Goal: Information Seeking & Learning: Learn about a topic

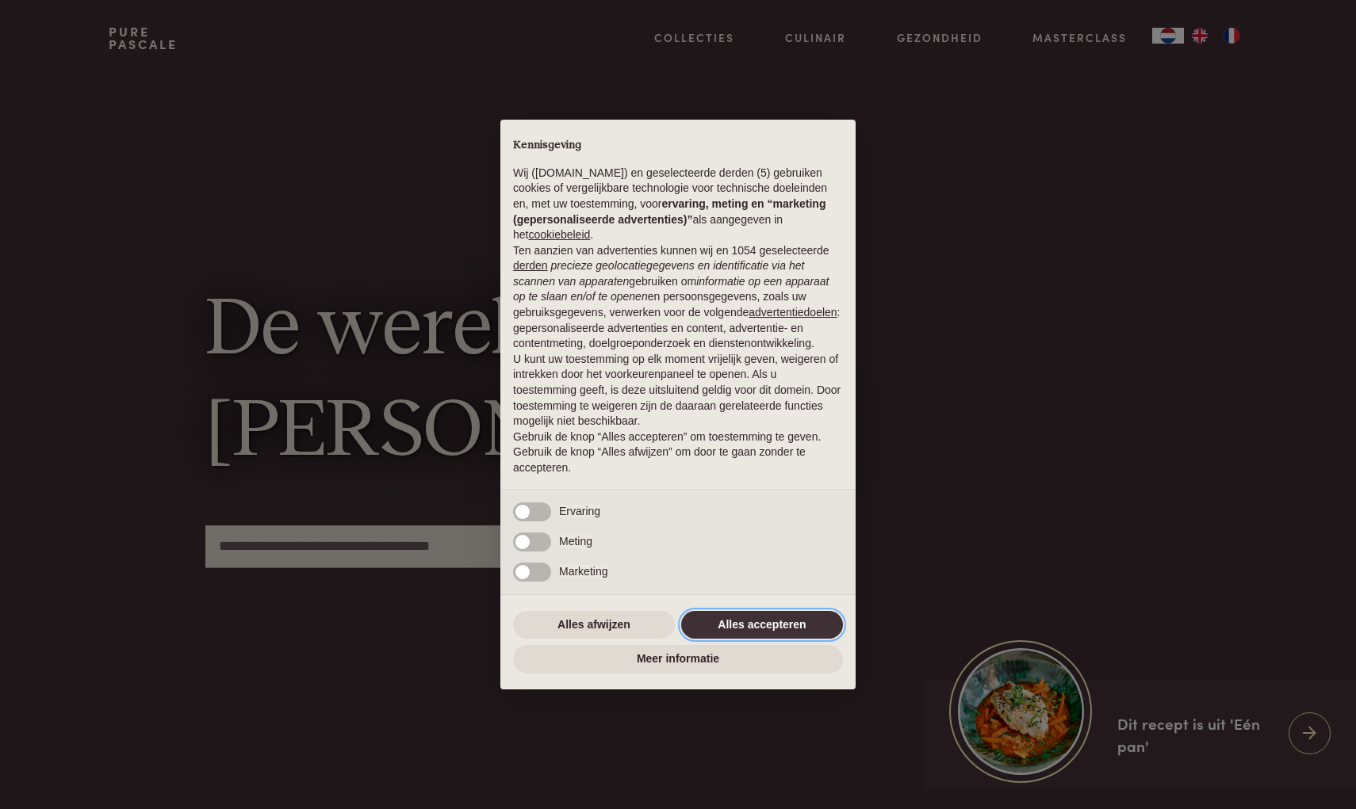
click at [719, 631] on button "Alles accepteren" at bounding box center [762, 625] width 162 height 29
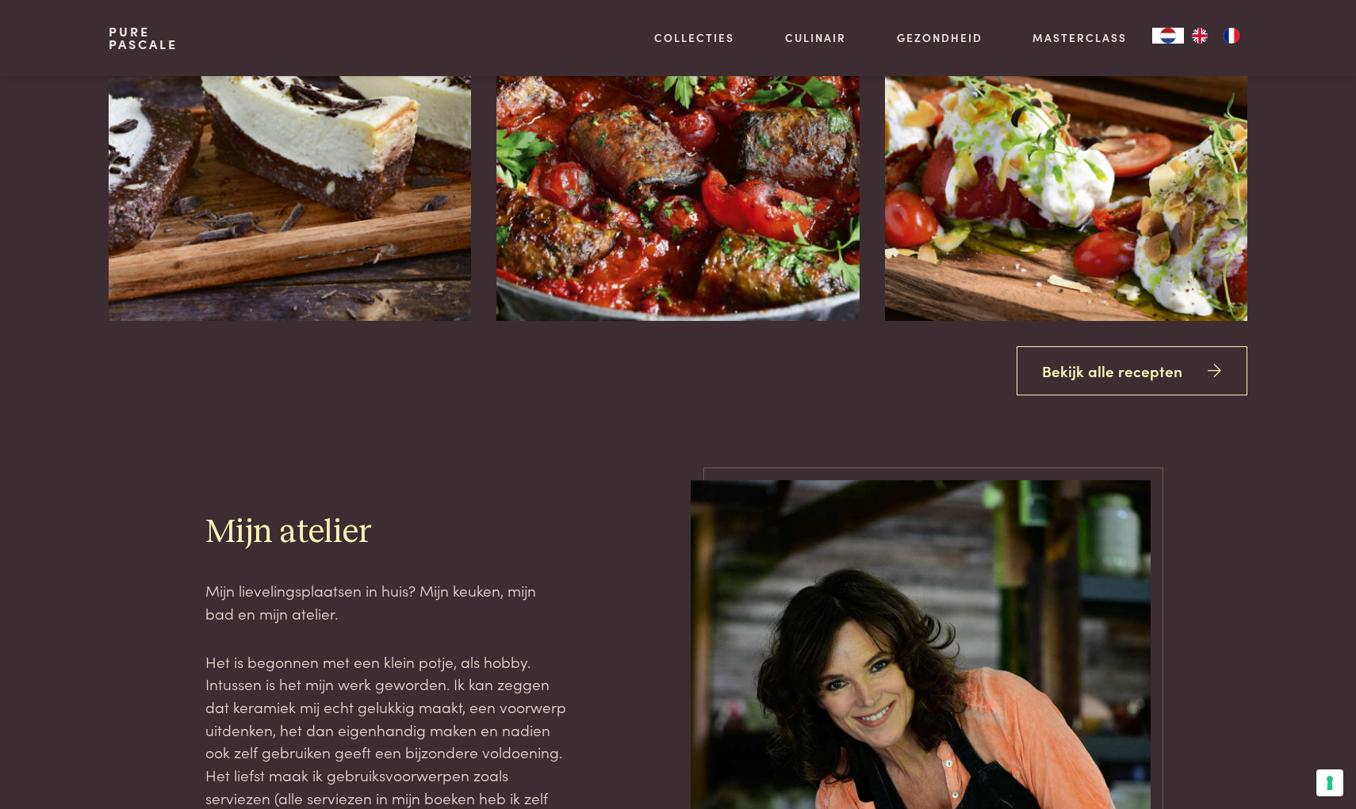
scroll to position [2368, 0]
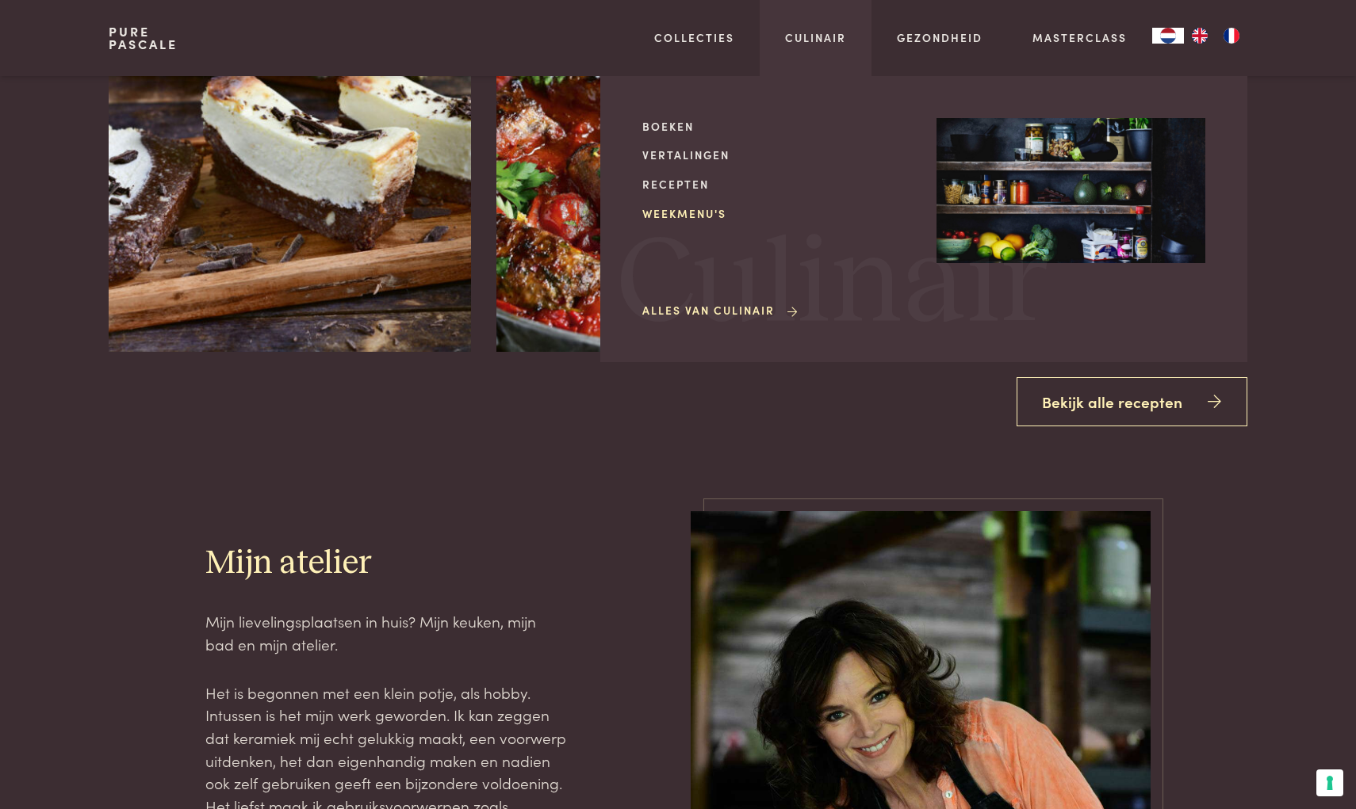
click at [681, 209] on link "Weekmenu's" at bounding box center [776, 213] width 269 height 17
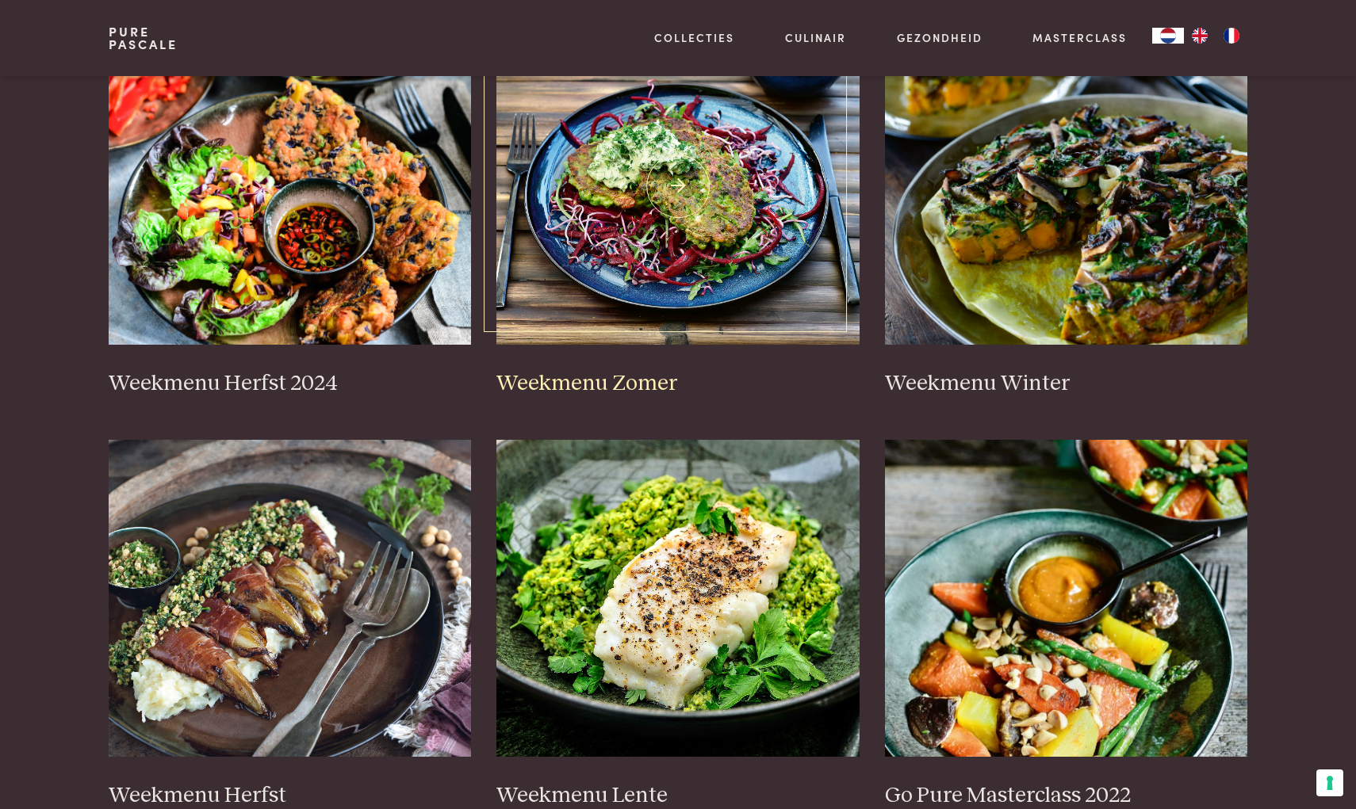
scroll to position [446, 0]
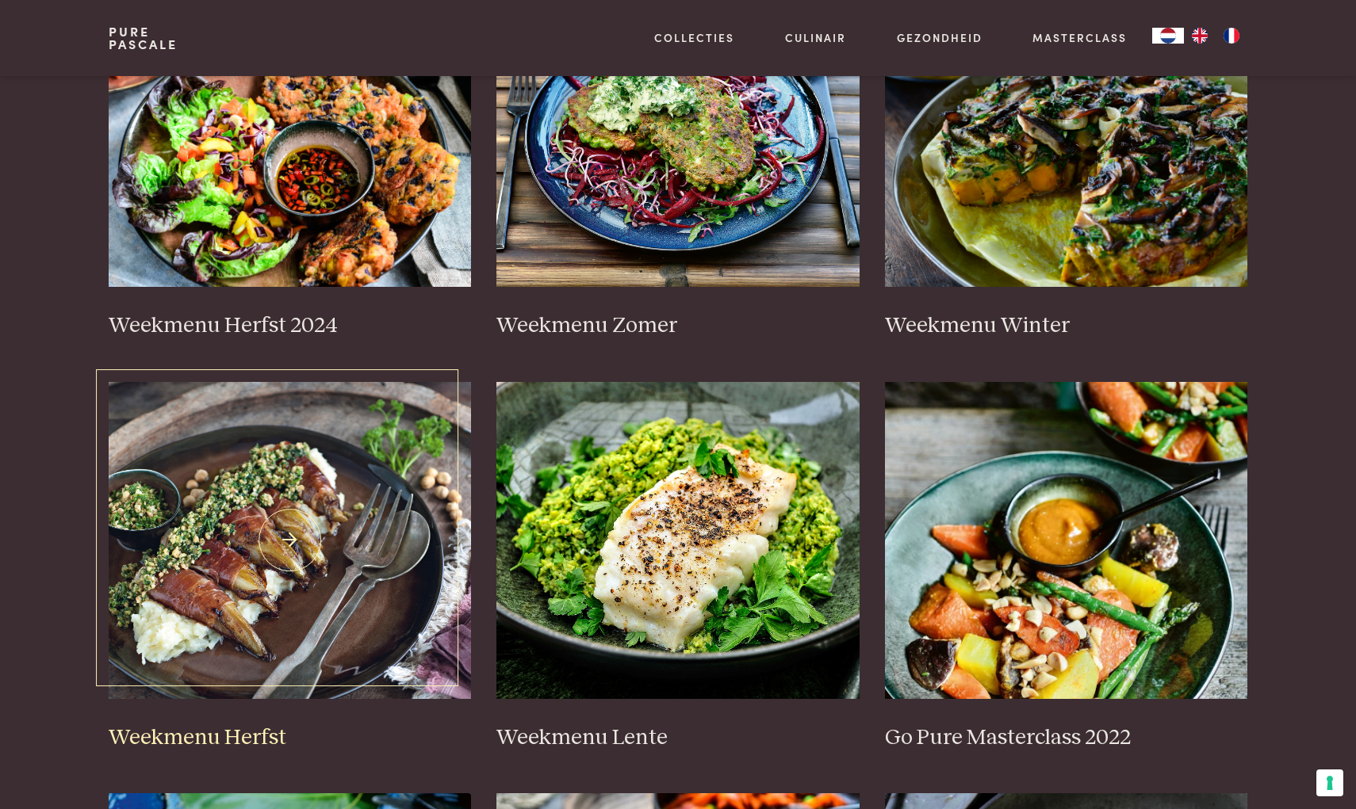
click at [246, 735] on h3 "Weekmenu Herfst" at bounding box center [290, 739] width 363 height 28
click at [982, 323] on h3 "Weekmenu Winter" at bounding box center [1066, 326] width 363 height 28
click at [586, 561] on img at bounding box center [677, 540] width 363 height 317
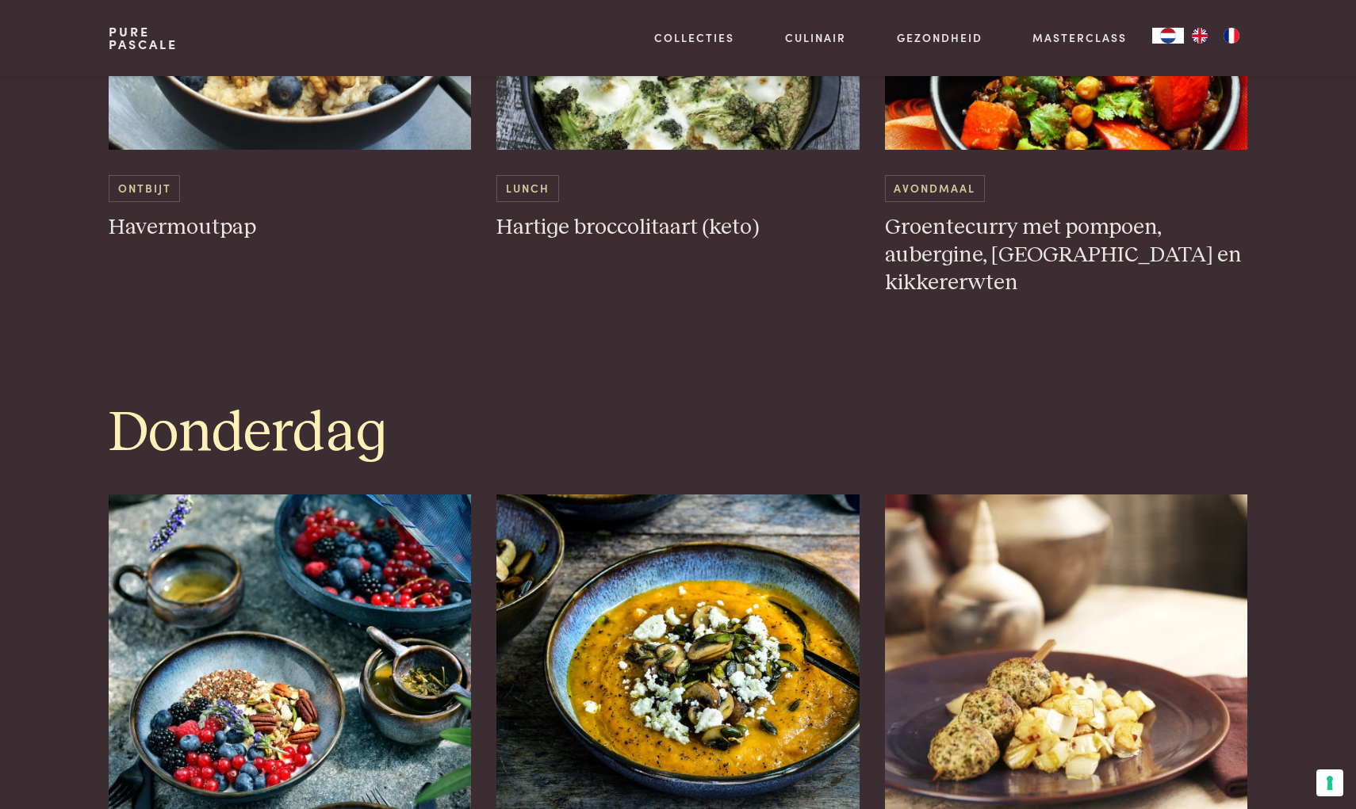
scroll to position [2411, 0]
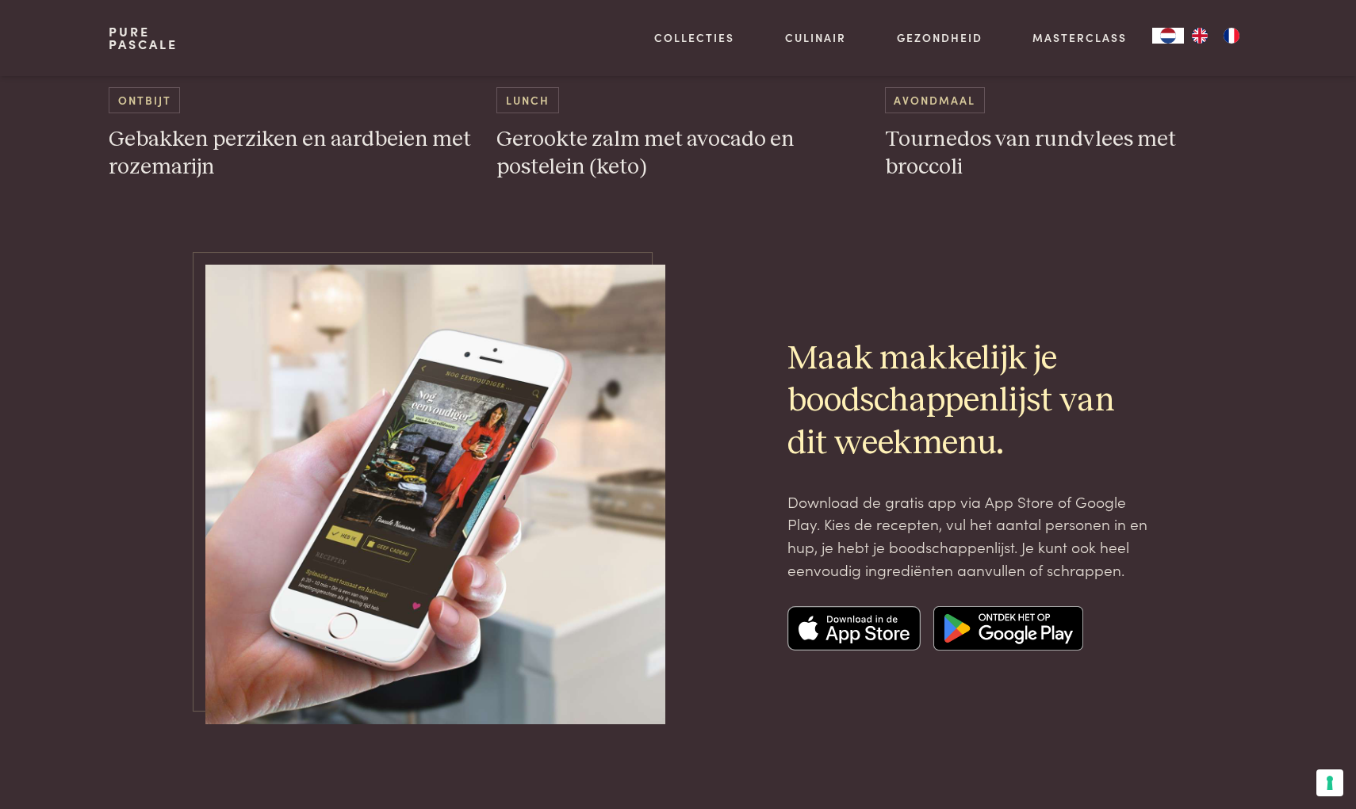
scroll to position [5039, 0]
click at [1055, 36] on link "Masterclass" at bounding box center [1079, 37] width 94 height 17
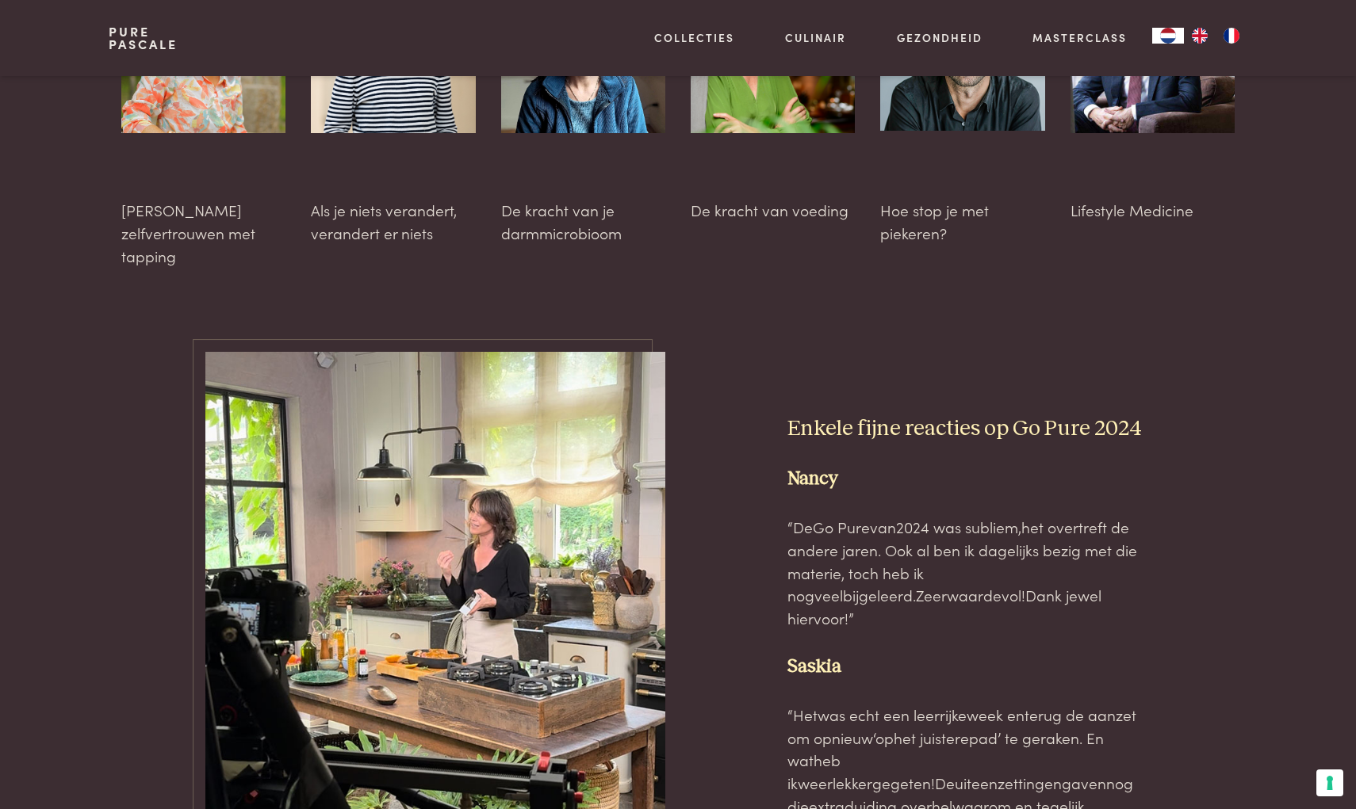
scroll to position [4560, 0]
